Goal: Information Seeking & Learning: Learn about a topic

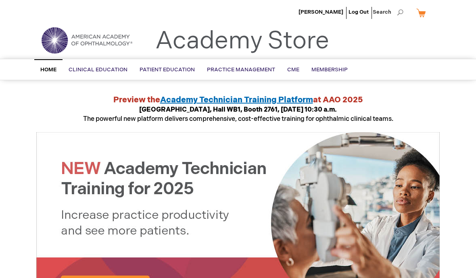
click at [0, 0] on link "General" at bounding box center [0, 0] width 0 height 0
click at [0, 0] on link "Online" at bounding box center [0, 0] width 0 height 0
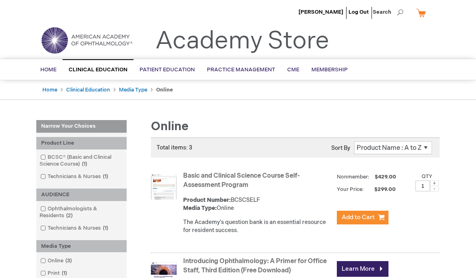
click at [94, 92] on link "Clinical Education" at bounding box center [88, 90] width 44 height 6
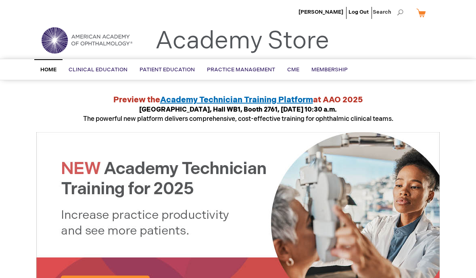
click at [295, 71] on span "CME" at bounding box center [293, 70] width 12 height 6
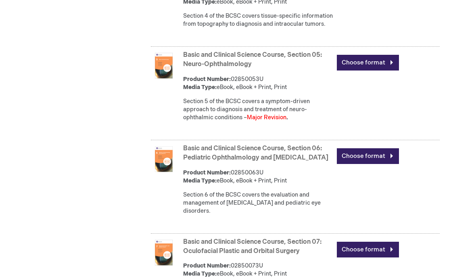
scroll to position [830, 0]
